Goal: Information Seeking & Learning: Check status

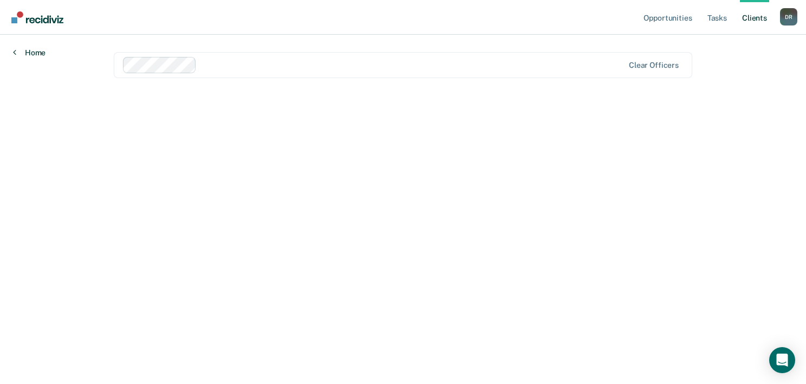
click at [23, 55] on link "Home" at bounding box center [29, 53] width 33 height 10
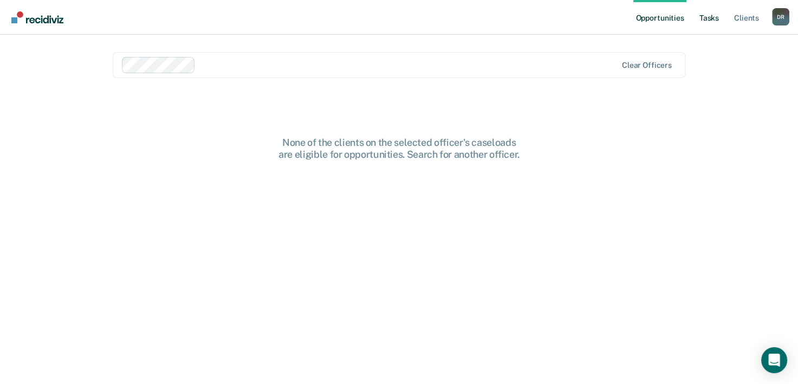
click at [704, 18] on link "Tasks" at bounding box center [709, 17] width 24 height 35
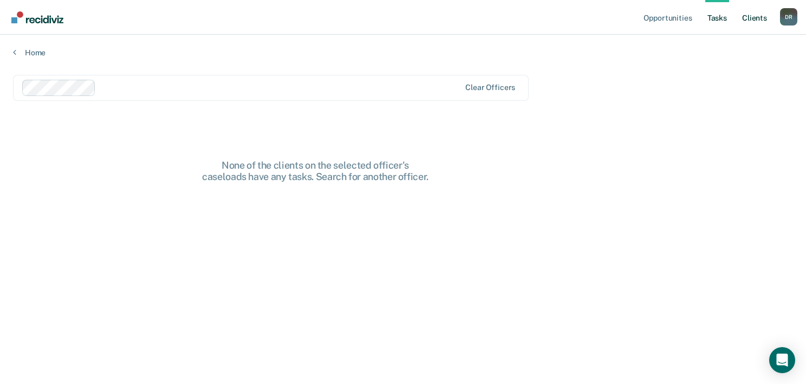
click at [749, 22] on link "Client s" at bounding box center [754, 17] width 29 height 35
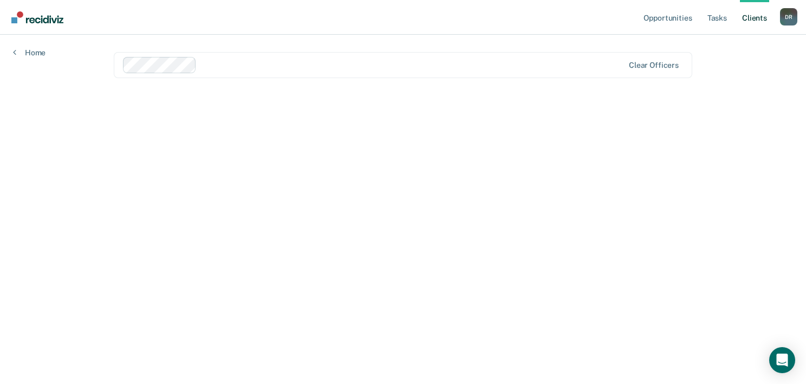
click at [749, 22] on link "Client s" at bounding box center [754, 17] width 29 height 35
click at [45, 50] on link "Home" at bounding box center [29, 53] width 33 height 10
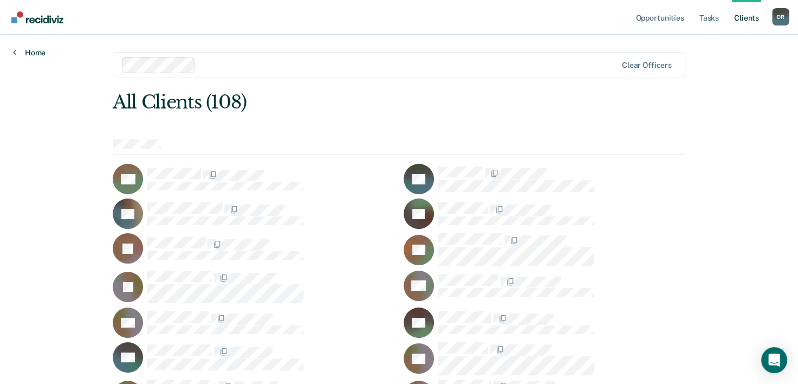
click at [40, 54] on link "Home" at bounding box center [29, 53] width 33 height 10
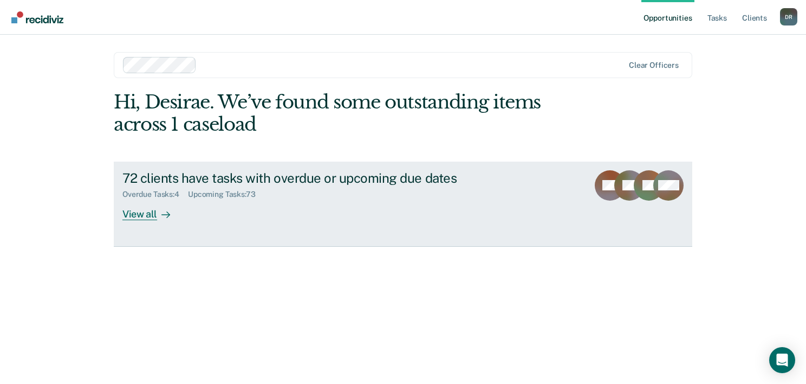
click at [337, 190] on div "Overdue Tasks : 4 Upcoming Tasks : 73" at bounding box center [312, 192] width 380 height 14
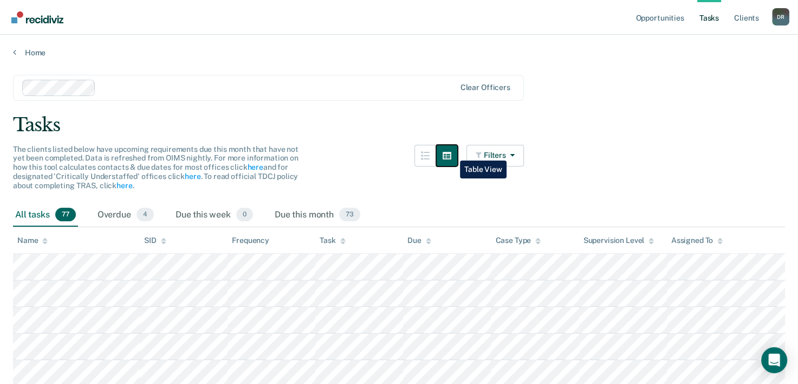
click at [451, 152] on icon "button" at bounding box center [447, 156] width 9 height 8
click at [501, 152] on button "Filters" at bounding box center [494, 156] width 57 height 22
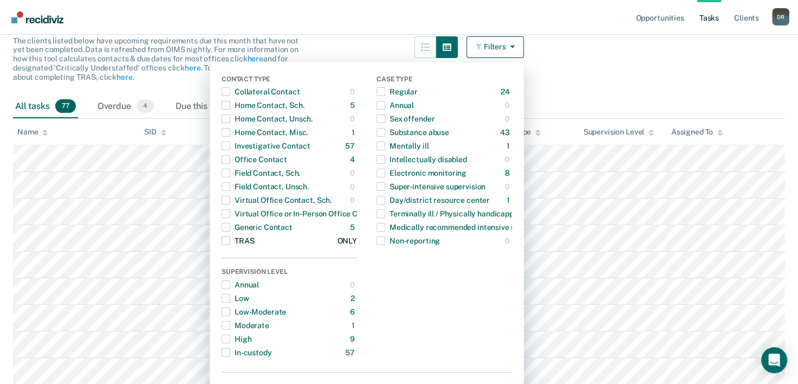
scroll to position [108, 0]
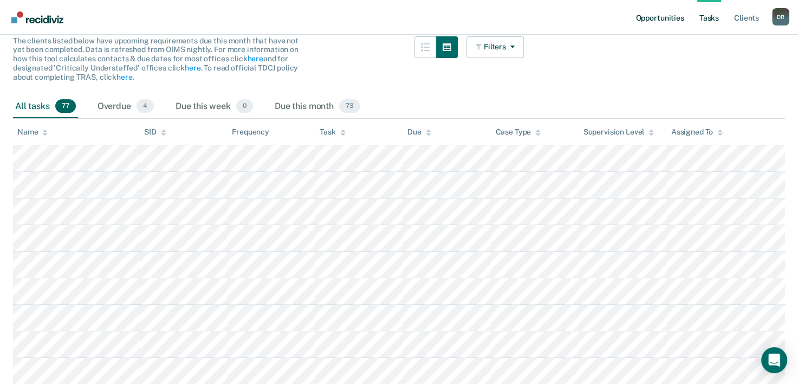
click at [677, 16] on link "Opportunities" at bounding box center [659, 17] width 53 height 35
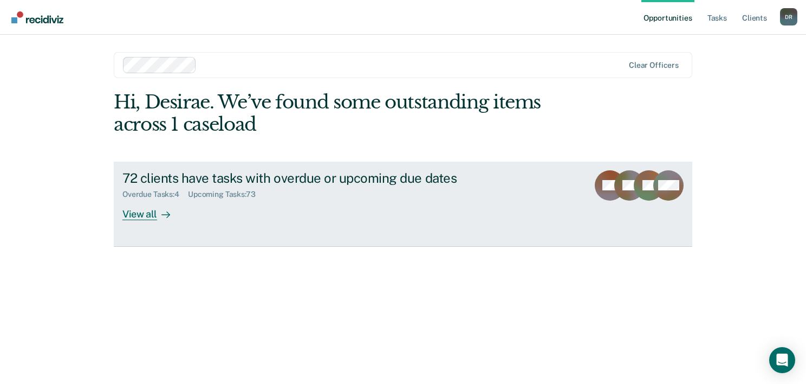
click at [311, 213] on div "72 clients have tasks with overdue or upcoming due dates Overdue Tasks : 4 Upco…" at bounding box center [325, 195] width 406 height 50
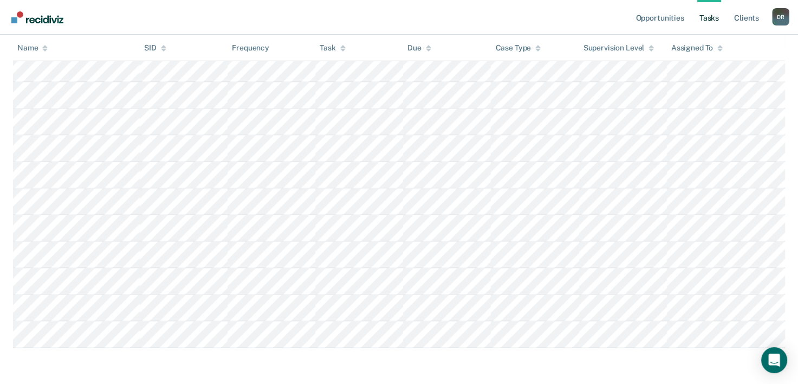
scroll to position [1984, 0]
click at [667, 20] on link "Opportunities" at bounding box center [659, 17] width 53 height 35
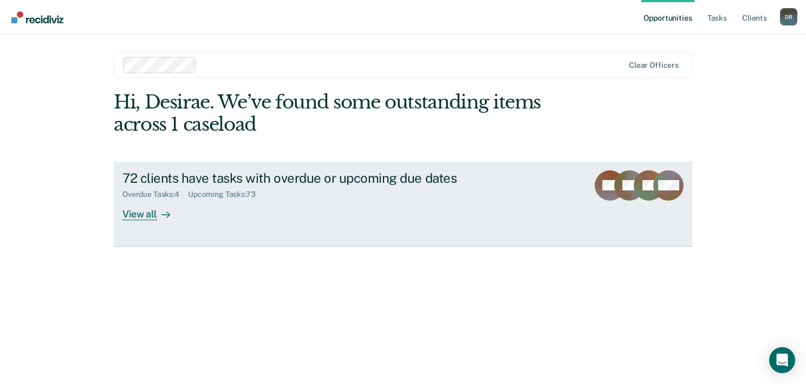
click at [197, 215] on div "72 clients have tasks with overdue or upcoming due dates Overdue Tasks : 4 Upco…" at bounding box center [325, 195] width 406 height 50
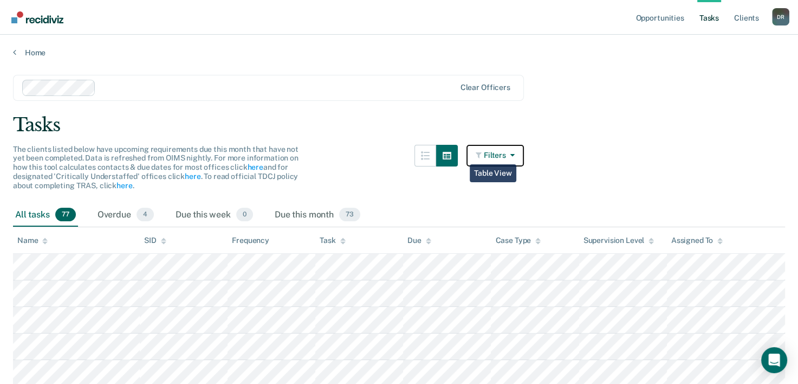
click at [505, 156] on button "Filters" at bounding box center [494, 156] width 57 height 22
click at [32, 52] on link "Home" at bounding box center [399, 53] width 772 height 10
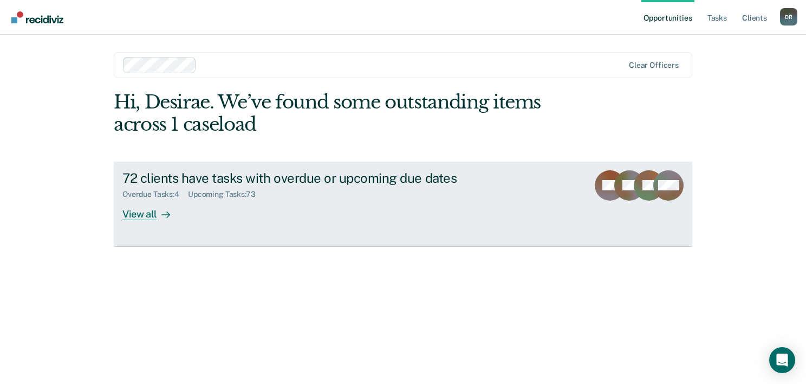
click at [131, 206] on div "View all" at bounding box center [152, 209] width 61 height 21
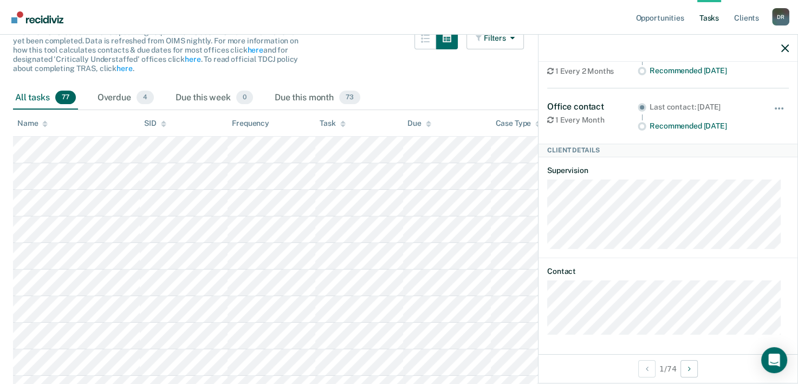
scroll to position [54, 0]
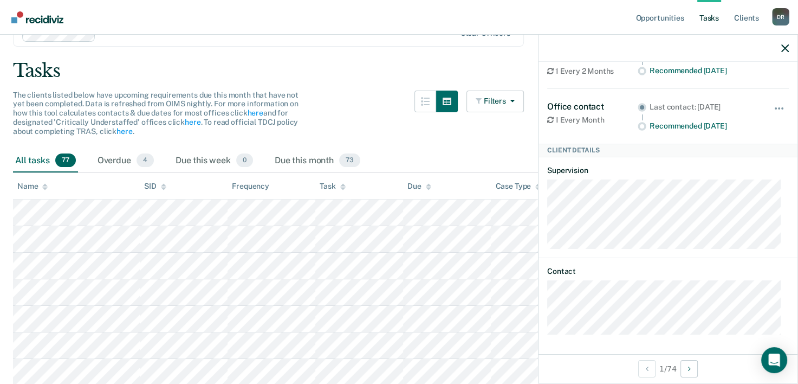
click at [399, 145] on div "The clients listed below have upcoming requirements due this month that have no…" at bounding box center [268, 119] width 511 height 59
click at [219, 160] on div "Due this week 0" at bounding box center [214, 161] width 82 height 24
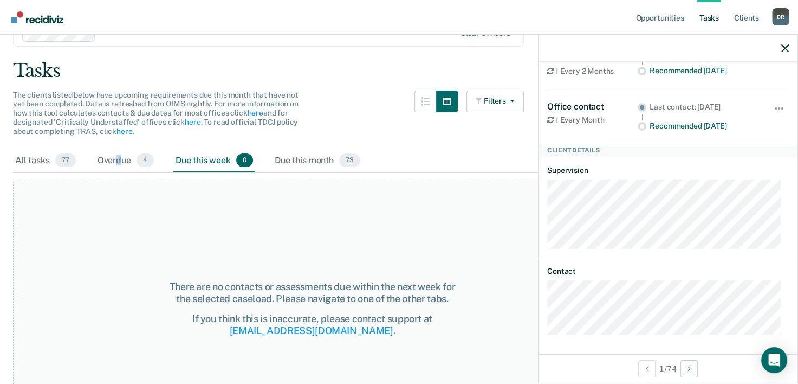
click at [118, 157] on div "Overdue 4" at bounding box center [125, 161] width 61 height 24
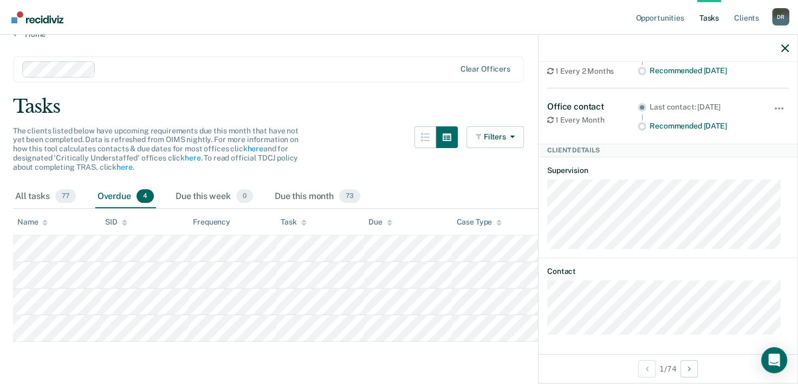
click at [295, 349] on main "Clear officers Tasks The clients listed below have upcoming requirements due th…" at bounding box center [399, 210] width 798 height 342
click at [502, 137] on button "Filters" at bounding box center [494, 137] width 57 height 22
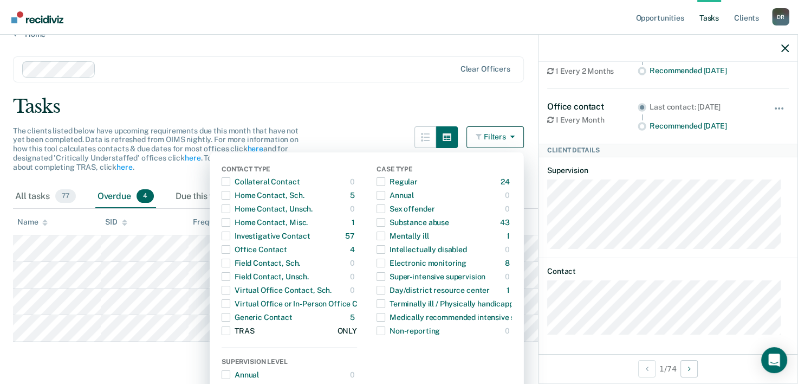
click at [230, 328] on span "button" at bounding box center [226, 330] width 9 height 9
click at [210, 126] on span "The clients listed below have upcoming requirements due this month that have no…" at bounding box center [155, 148] width 285 height 45
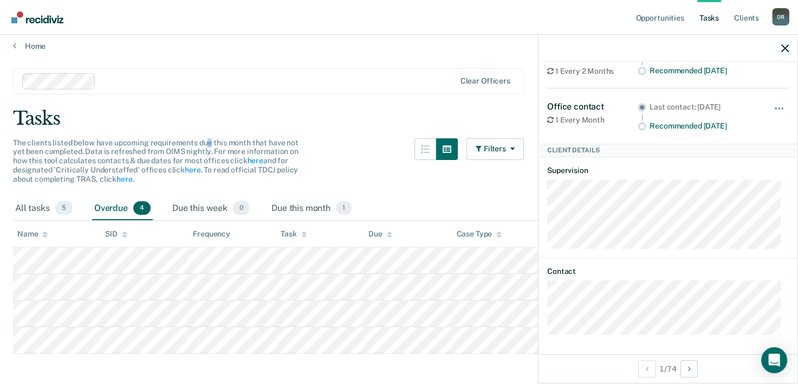
scroll to position [0, 0]
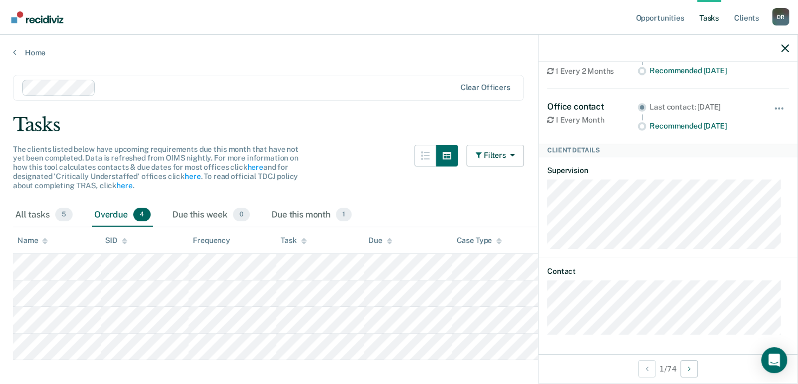
click at [33, 41] on div "Home" at bounding box center [399, 46] width 798 height 23
click at [31, 52] on link "Home" at bounding box center [399, 53] width 772 height 10
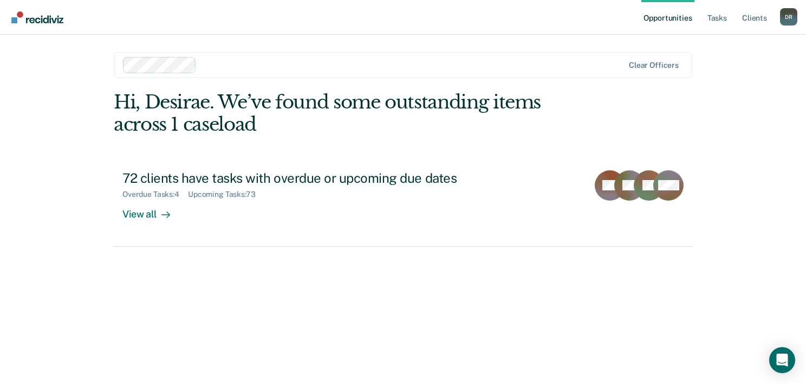
click at [735, 20] on ul "Opportunities Tasks Client s" at bounding box center [710, 17] width 139 height 35
click at [722, 17] on link "Tasks" at bounding box center [717, 17] width 24 height 35
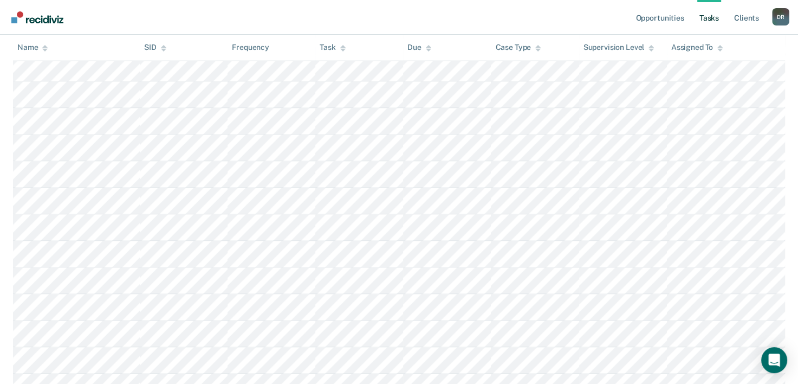
scroll to position [1442, 0]
click at [743, 20] on link "Client s" at bounding box center [746, 17] width 29 height 35
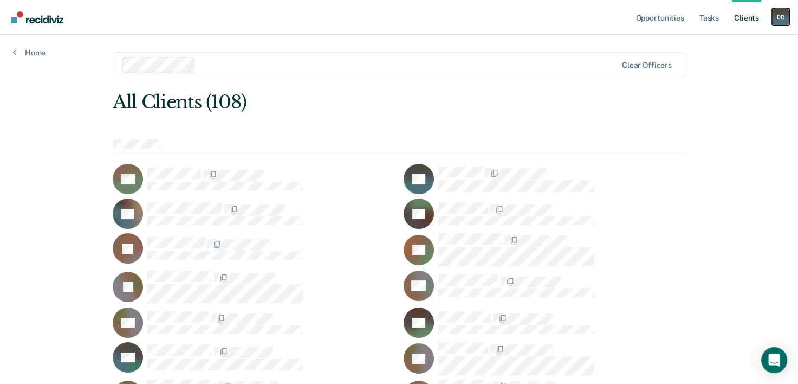
click at [785, 23] on div "D R" at bounding box center [780, 16] width 17 height 17
click at [777, 20] on div "D R" at bounding box center [780, 16] width 17 height 17
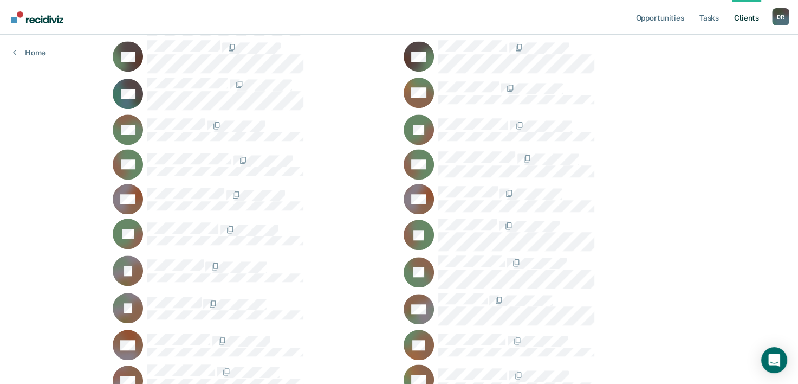
scroll to position [779, 0]
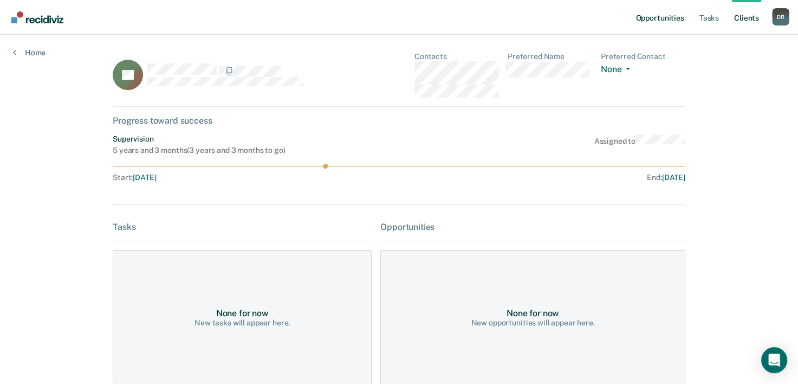
click at [680, 17] on link "Opportunities" at bounding box center [659, 17] width 53 height 35
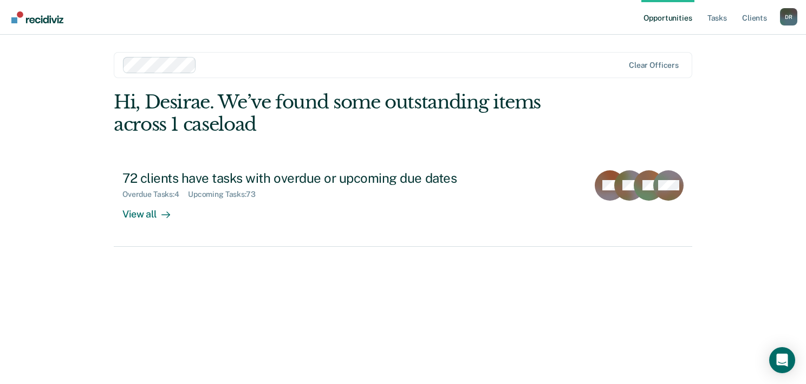
click at [184, 115] on div "Hi, Desirae. We’ve found some outstanding items across 1 caseload" at bounding box center [345, 113] width 463 height 44
click at [195, 130] on div "Hi, Desirae. We’ve found some outstanding items across 1 caseload" at bounding box center [345, 113] width 463 height 44
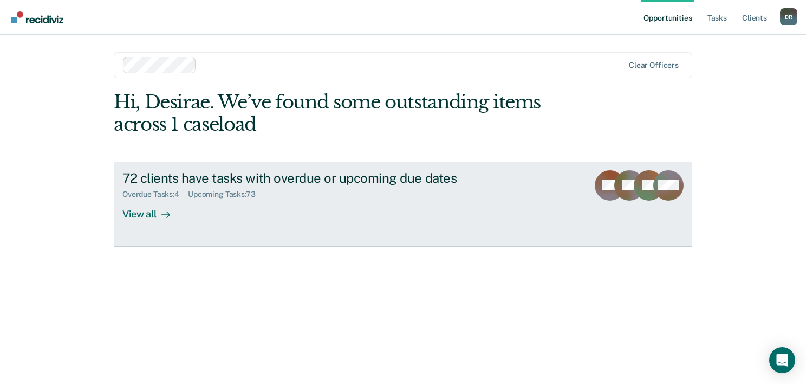
click at [134, 220] on link "72 clients have tasks with overdue or upcoming due dates Overdue Tasks : 4 Upco…" at bounding box center [403, 203] width 579 height 85
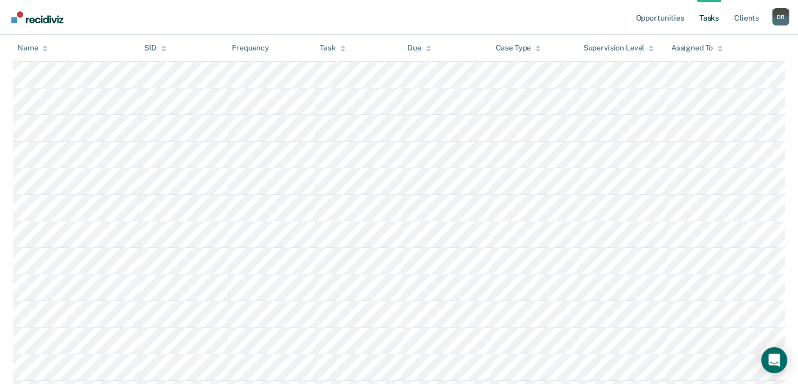
scroll to position [250, 0]
click at [670, 23] on link "Opportunities" at bounding box center [659, 17] width 53 height 35
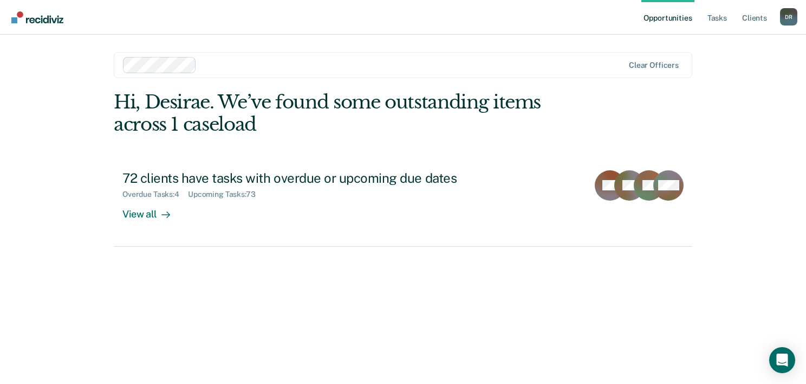
click at [283, 120] on div "Hi, Desirae. We’ve found some outstanding items across 1 caseload" at bounding box center [345, 113] width 463 height 44
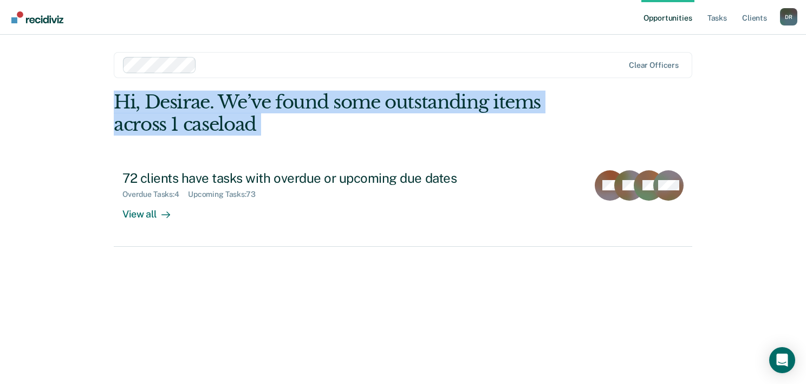
click at [283, 120] on div "Hi, Desirae. We’ve found some outstanding items across 1 caseload" at bounding box center [345, 113] width 463 height 44
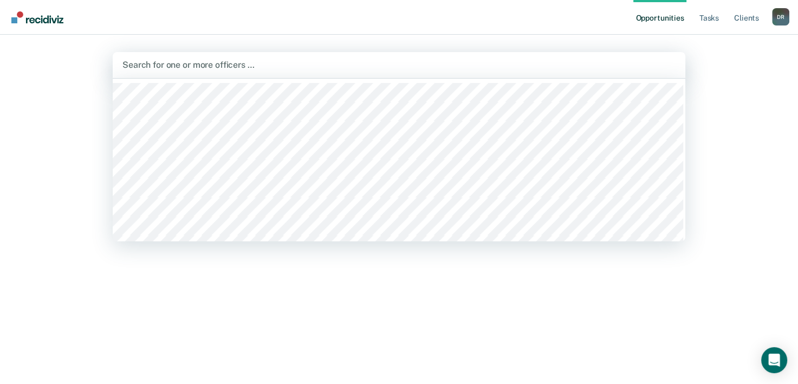
click at [204, 65] on div at bounding box center [398, 65] width 553 height 12
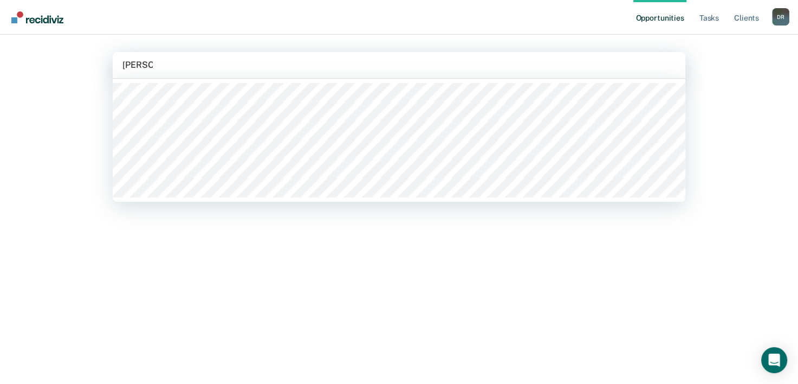
type input "Vanessa"
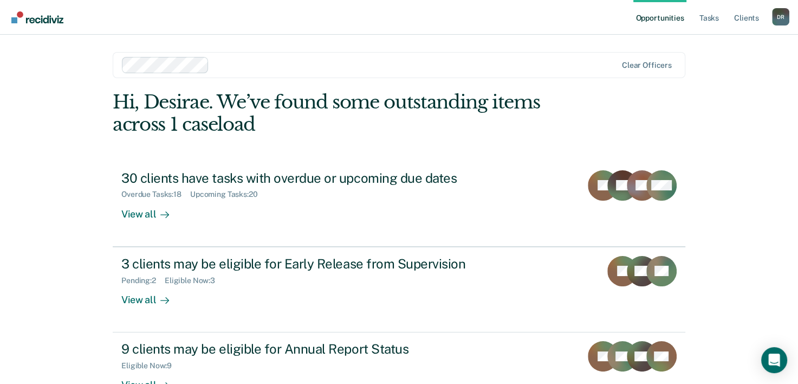
click at [307, 69] on div at bounding box center [414, 65] width 403 height 12
click at [38, 268] on div "Opportunities Tasks Client s Desirae Rubio D R Profile How it works Log Out Cle…" at bounding box center [399, 192] width 798 height 384
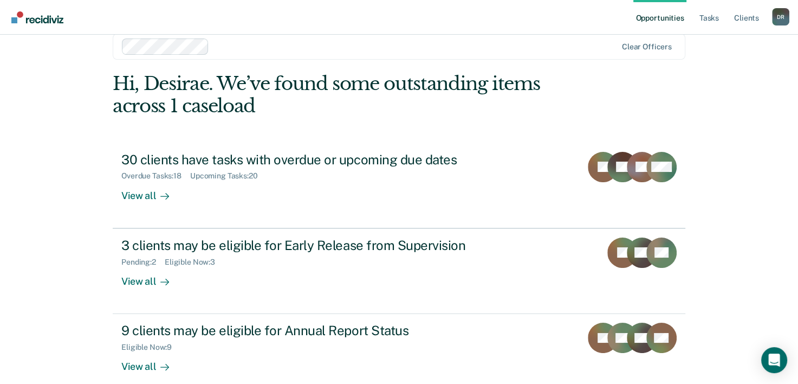
scroll to position [33, 0]
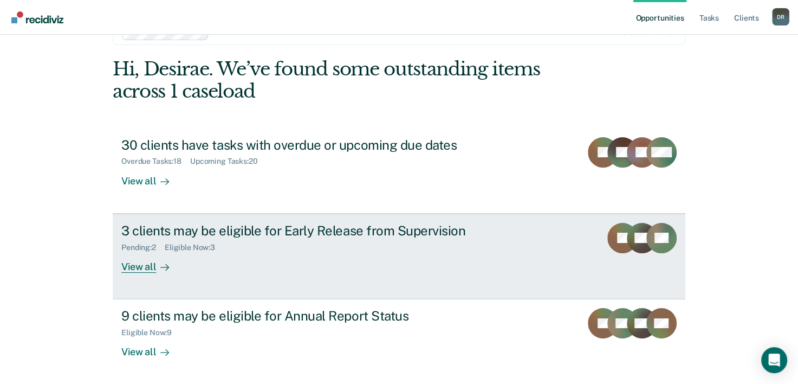
click at [206, 225] on div "3 clients may be eligible for Early Release from Supervision" at bounding box center [311, 231] width 380 height 16
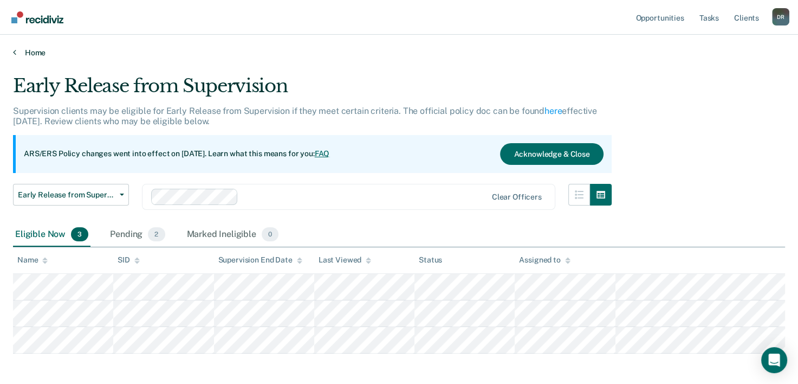
click at [24, 53] on link "Home" at bounding box center [399, 53] width 772 height 10
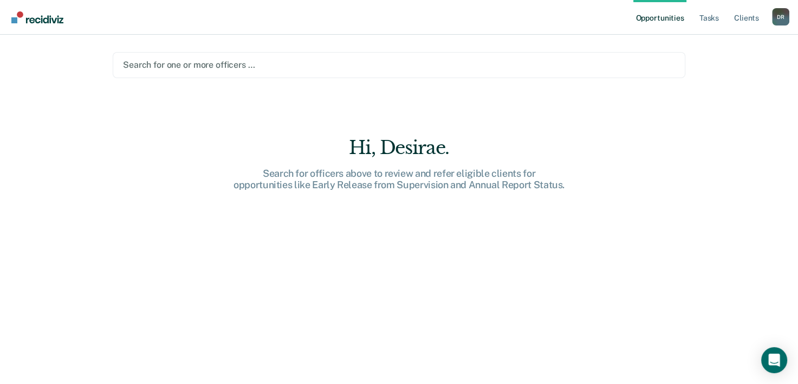
click at [663, 22] on link "Opportunities" at bounding box center [659, 17] width 53 height 35
click at [744, 17] on link "Client s" at bounding box center [746, 17] width 29 height 35
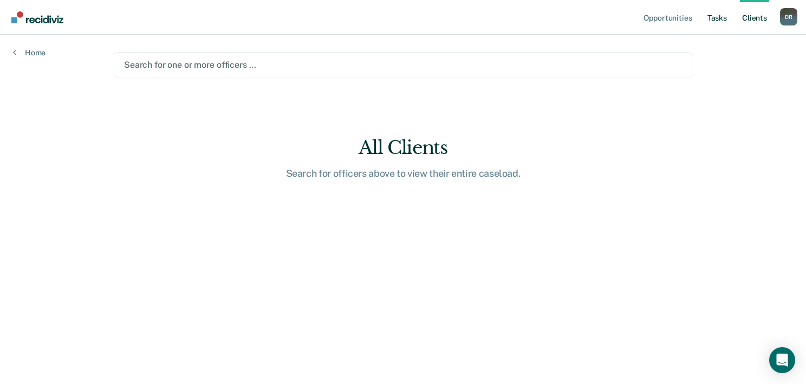
click at [724, 20] on link "Tasks" at bounding box center [717, 17] width 24 height 35
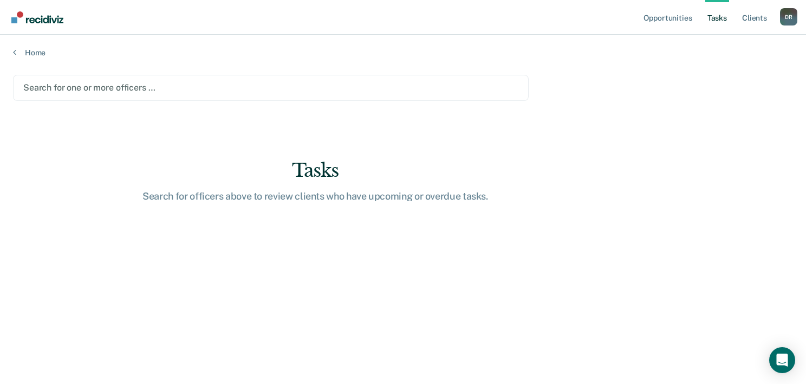
click at [69, 76] on div "Search for one or more officers …" at bounding box center [271, 88] width 516 height 26
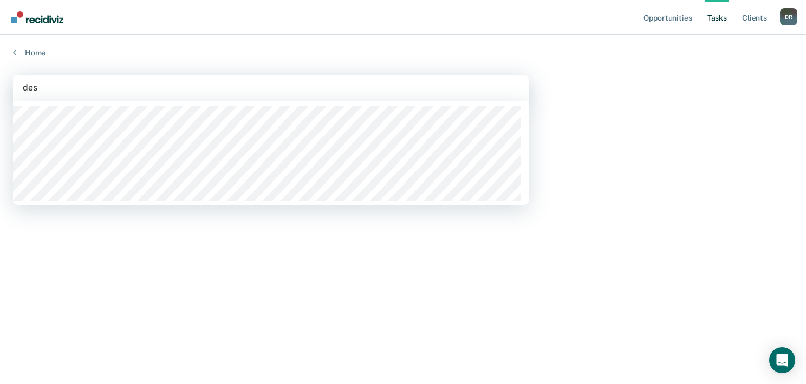
type input "desi"
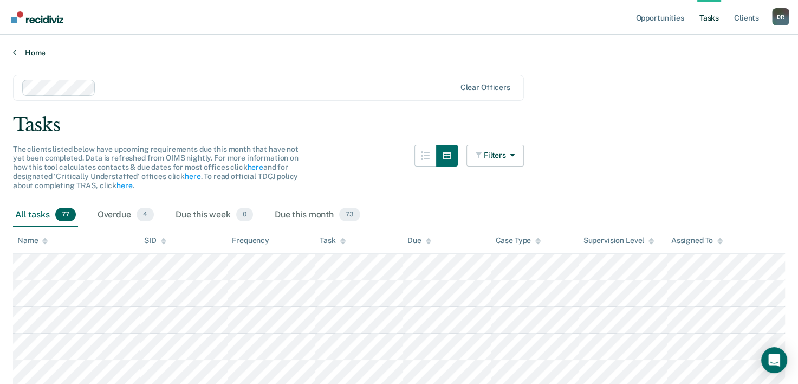
click at [36, 55] on link "Home" at bounding box center [399, 53] width 772 height 10
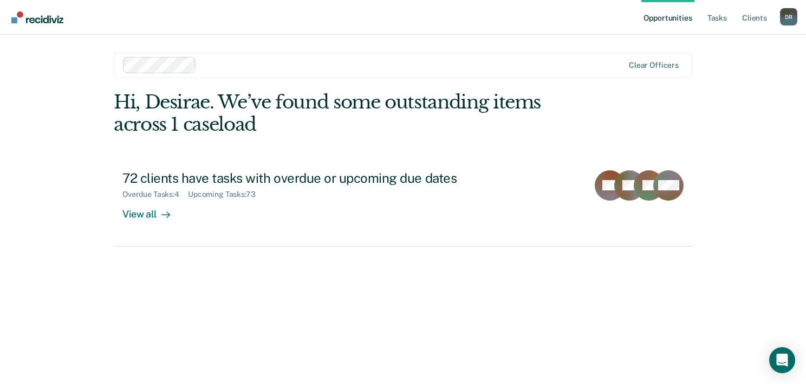
click at [167, 128] on div "Hi, Desirae. We’ve found some outstanding items across 1 caseload" at bounding box center [345, 113] width 463 height 44
drag, startPoint x: 170, startPoint y: 128, endPoint x: 75, endPoint y: 132, distance: 94.4
